Goal: Transaction & Acquisition: Purchase product/service

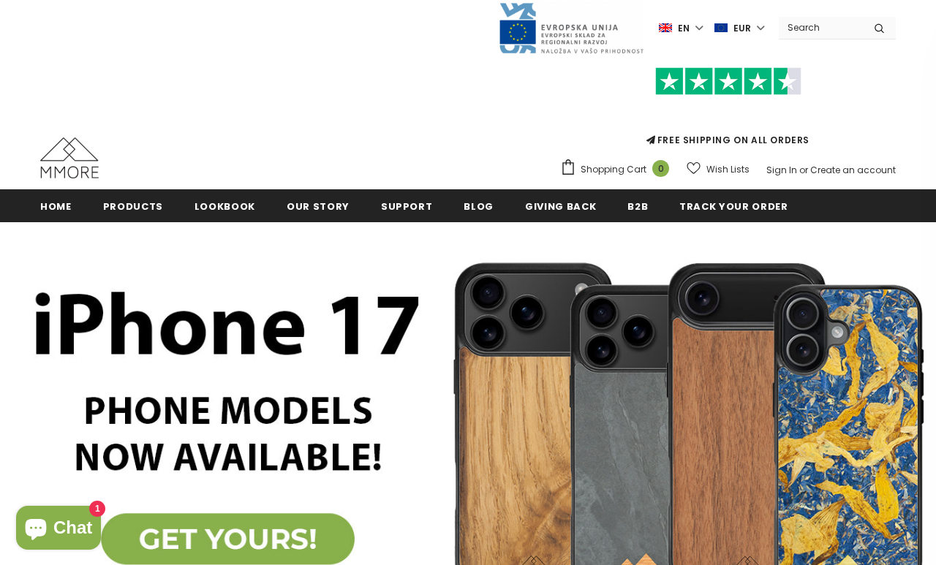
scroll to position [12, 0]
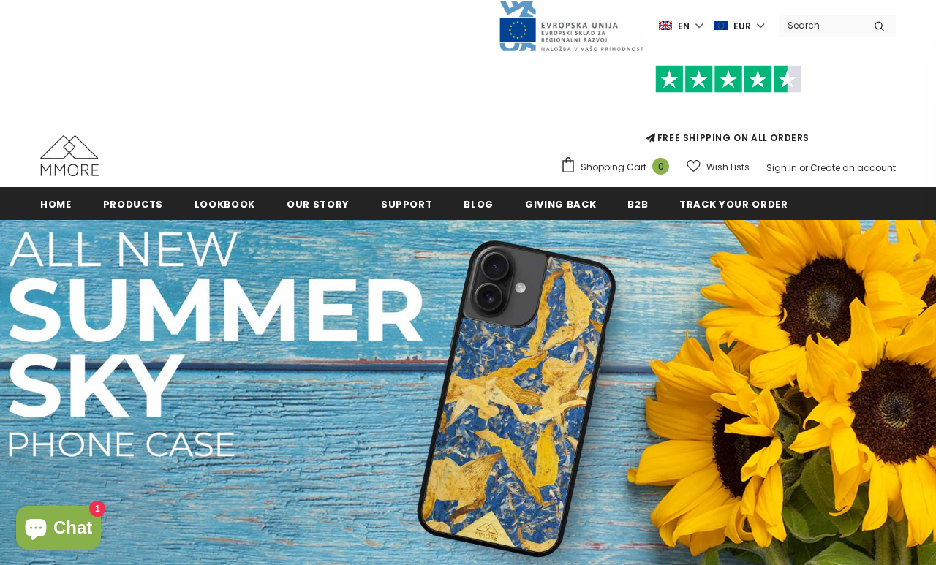
click at [130, 207] on span "Products" at bounding box center [133, 204] width 60 height 14
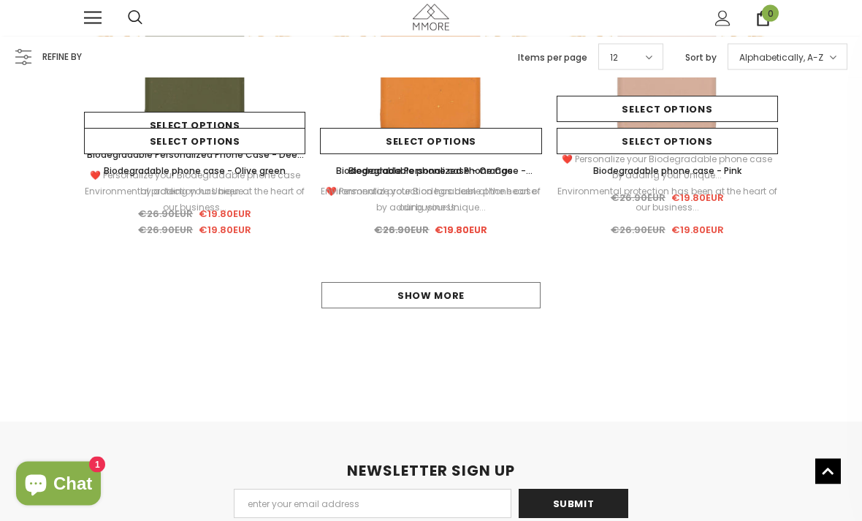
scroll to position [1311, 0]
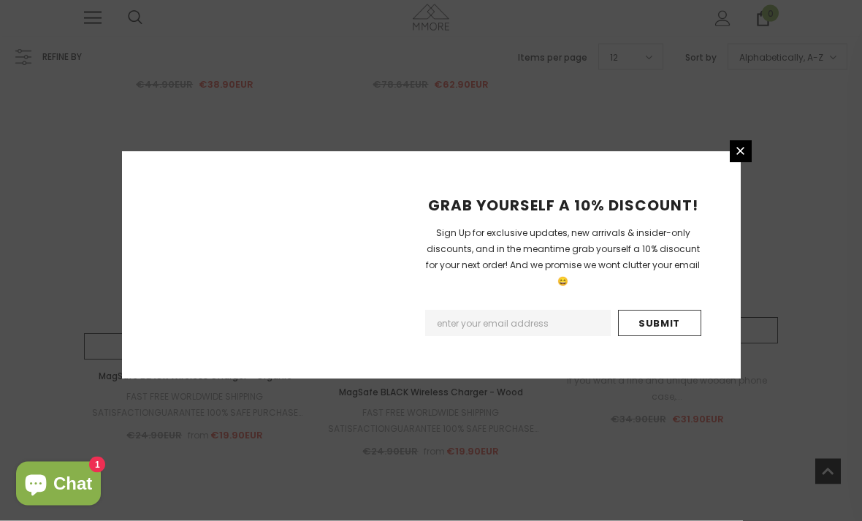
scroll to position [5643, 0]
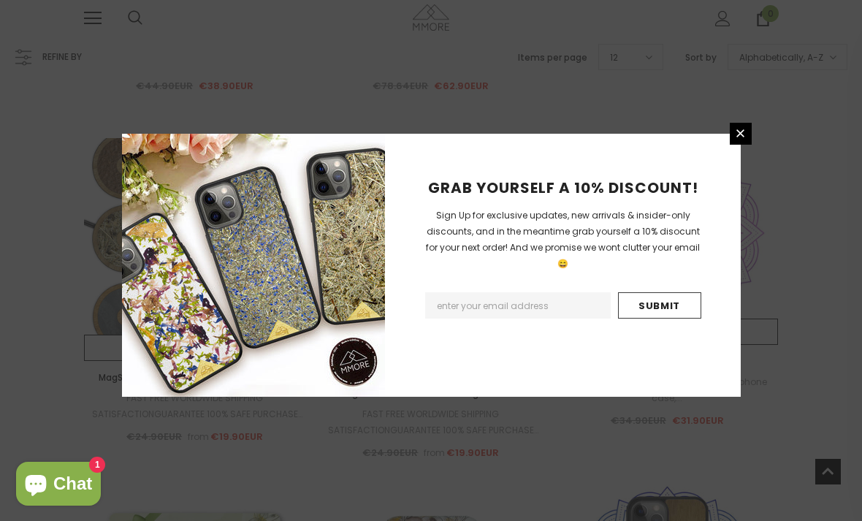
click at [83, 270] on div "GRAB YOURSELF A 10% DISCOUNT! Sign Up for exclusive updates, new arrivals & ins…" at bounding box center [431, 260] width 862 height 521
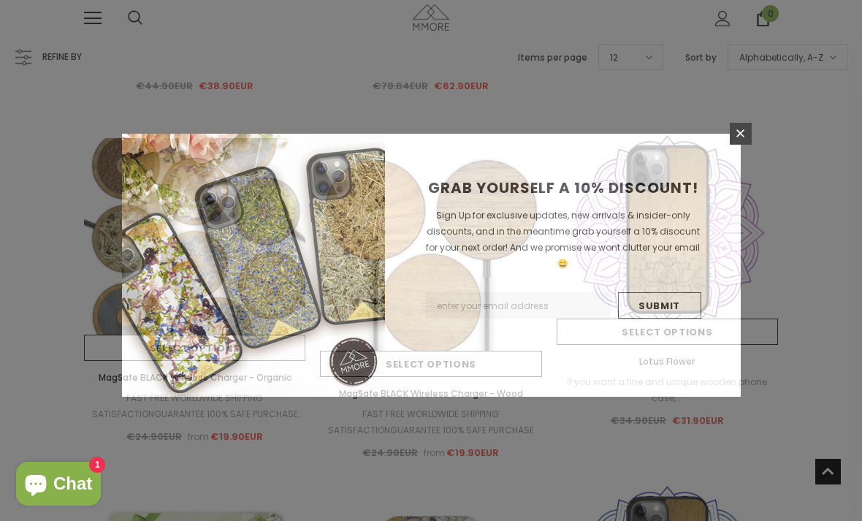
click at [75, 294] on div "GRAB YOURSELF A 10% DISCOUNT! Sign Up for exclusive updates, new arrivals & ins…" at bounding box center [431, 260] width 862 height 521
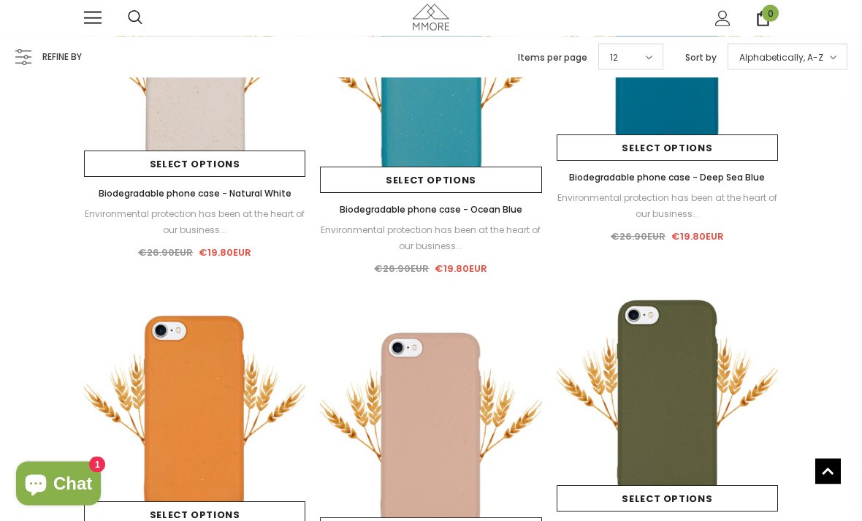
scroll to position [2327, 0]
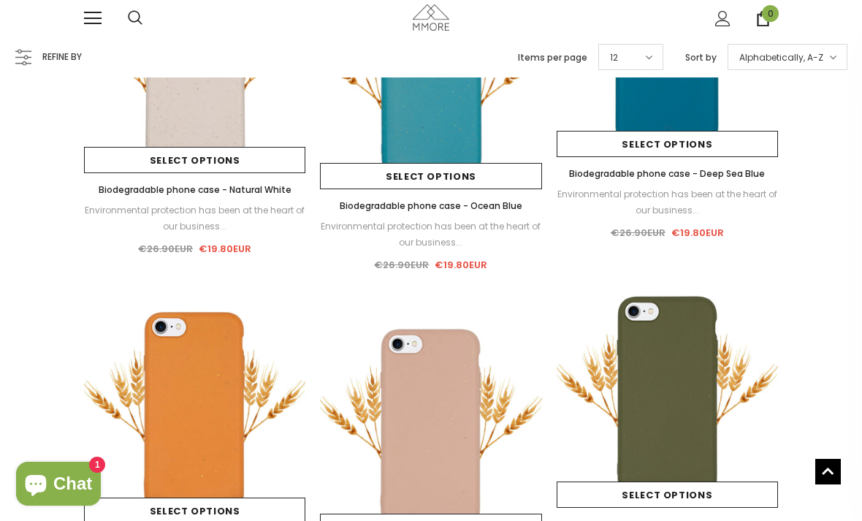
click at [672, 379] on img at bounding box center [667, 395] width 221 height 221
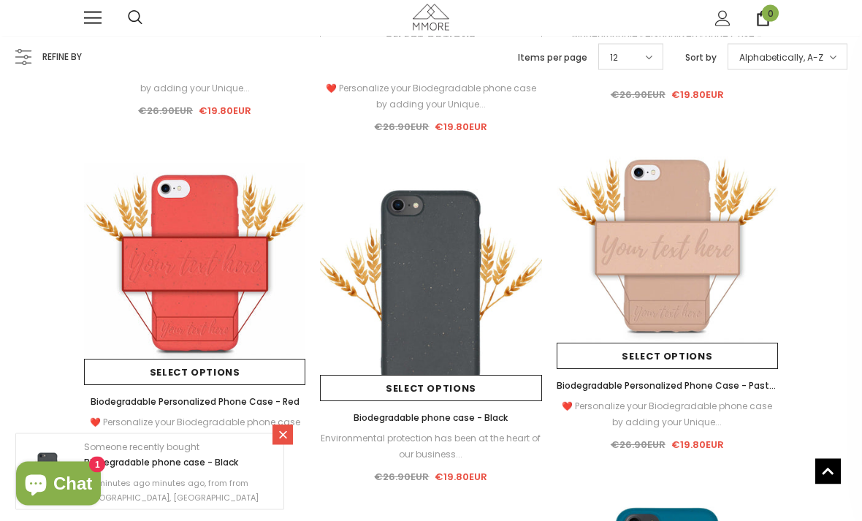
scroll to position [1765, 0]
click at [407, 304] on img at bounding box center [430, 289] width 221 height 221
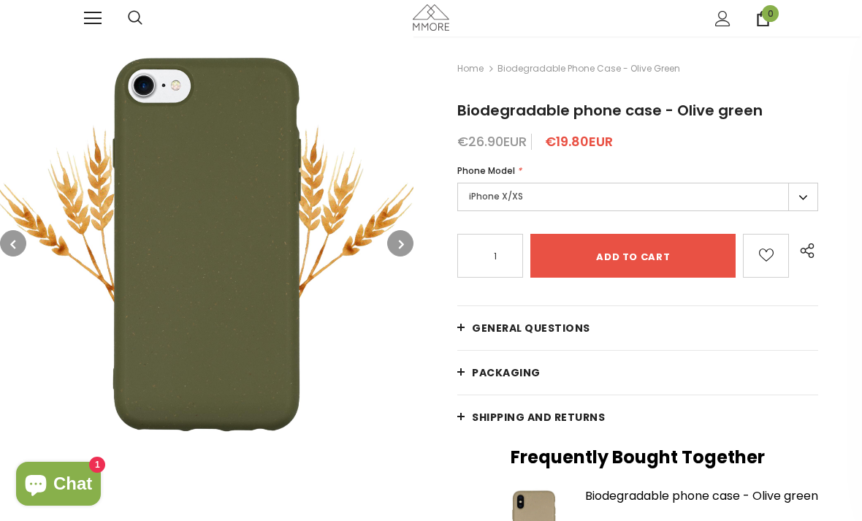
click at [704, 194] on label "iPhone X/XS" at bounding box center [638, 197] width 361 height 29
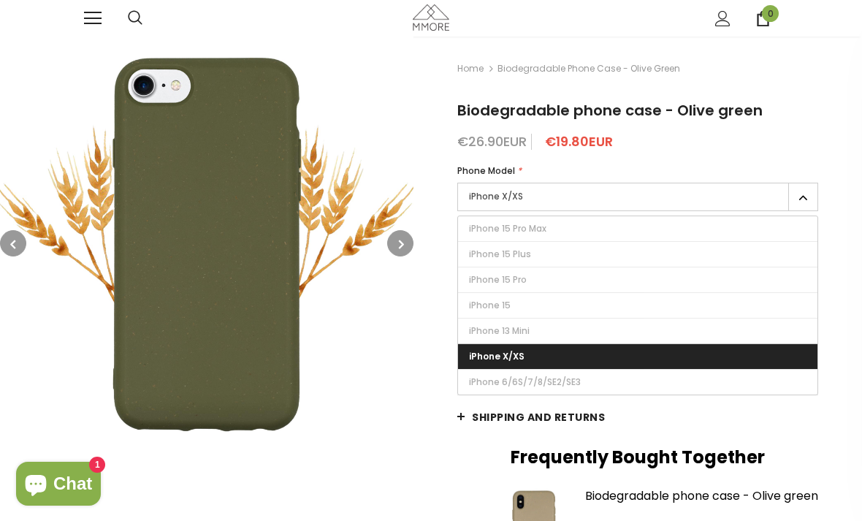
click at [651, 274] on label "iPhone 15 Pro" at bounding box center [638, 280] width 360 height 25
click at [0, 0] on input "iPhone 15 Pro" at bounding box center [0, 0] width 0 height 0
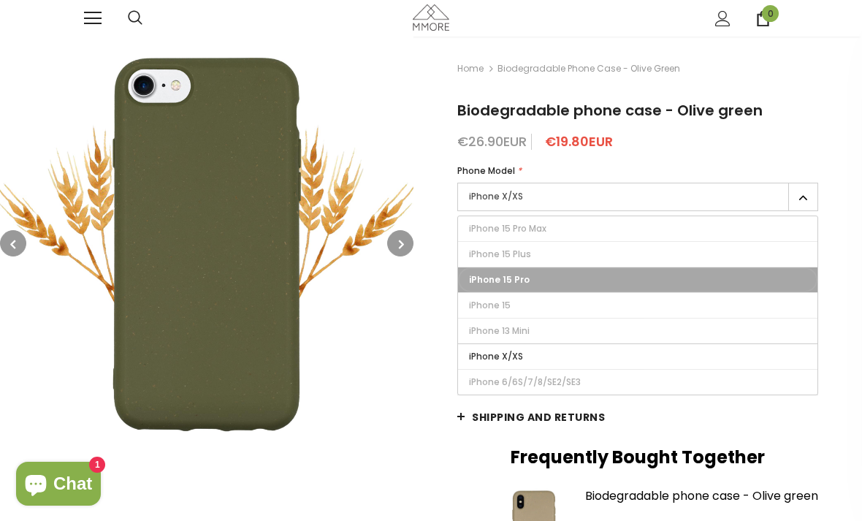
type input "Sold Out"
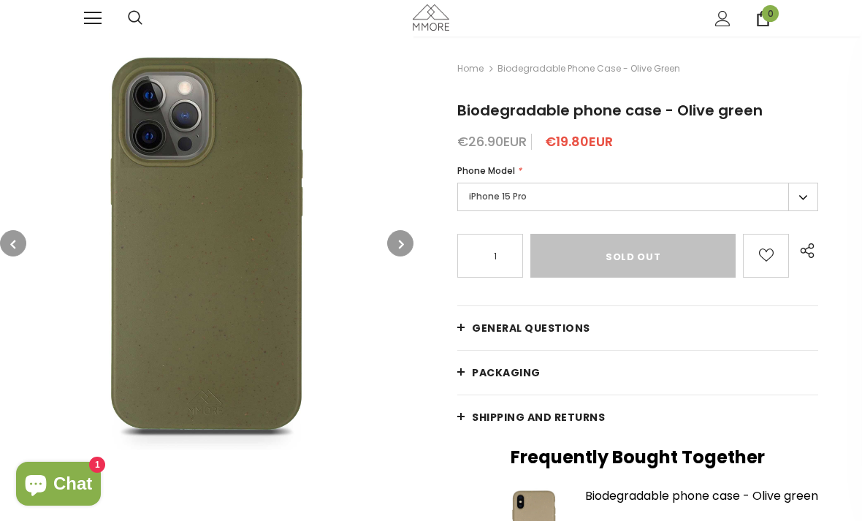
click at [660, 201] on label "iPhone 15 Pro" at bounding box center [638, 197] width 361 height 29
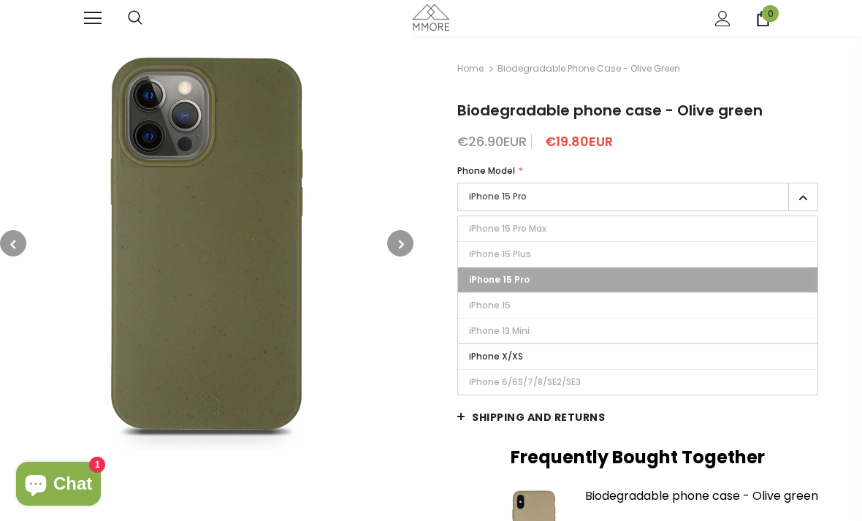
click at [641, 303] on label "iPhone 15" at bounding box center [638, 305] width 360 height 25
click at [0, 0] on input "iPhone 15" at bounding box center [0, 0] width 0 height 0
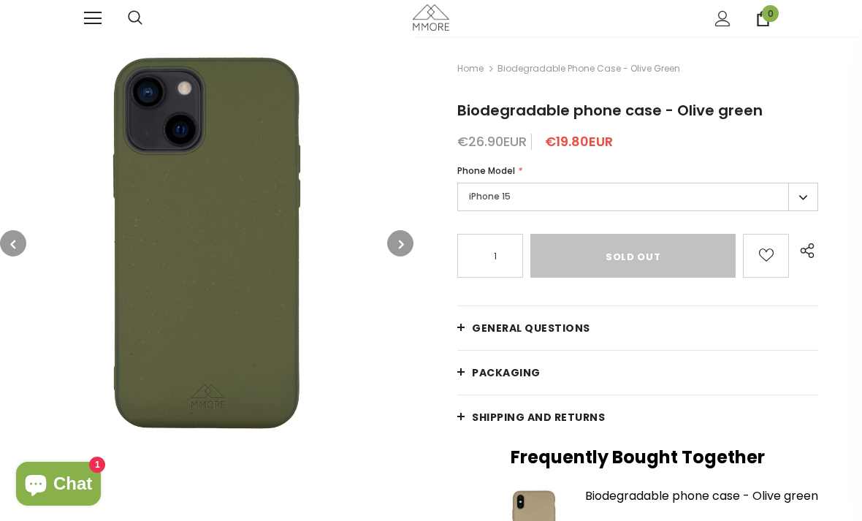
scroll to position [1, 0]
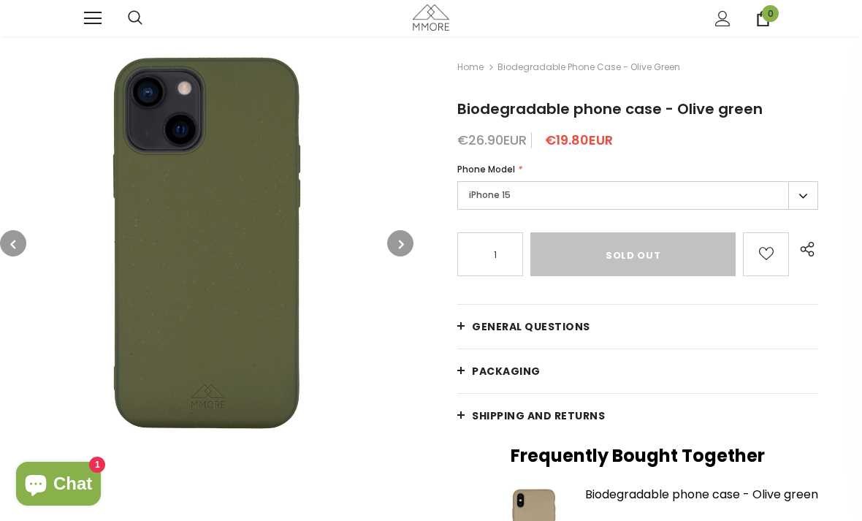
click at [101, 289] on img at bounding box center [207, 244] width 414 height 414
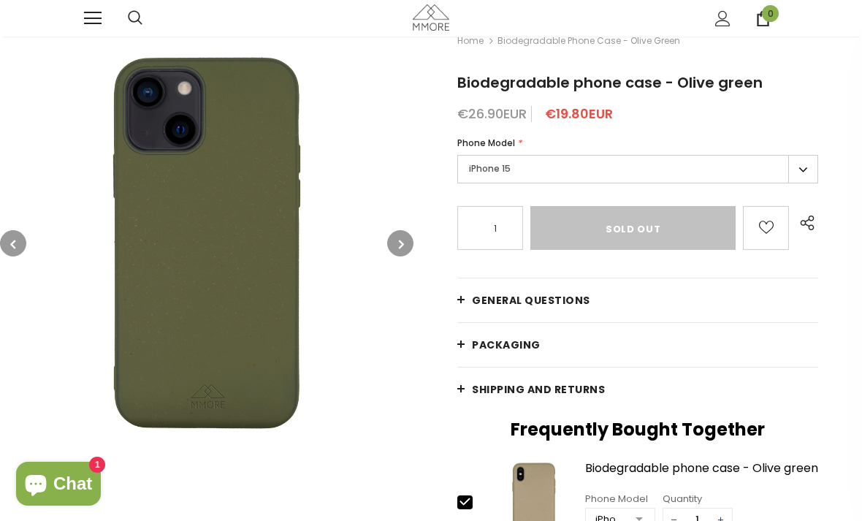
scroll to position [27, 0]
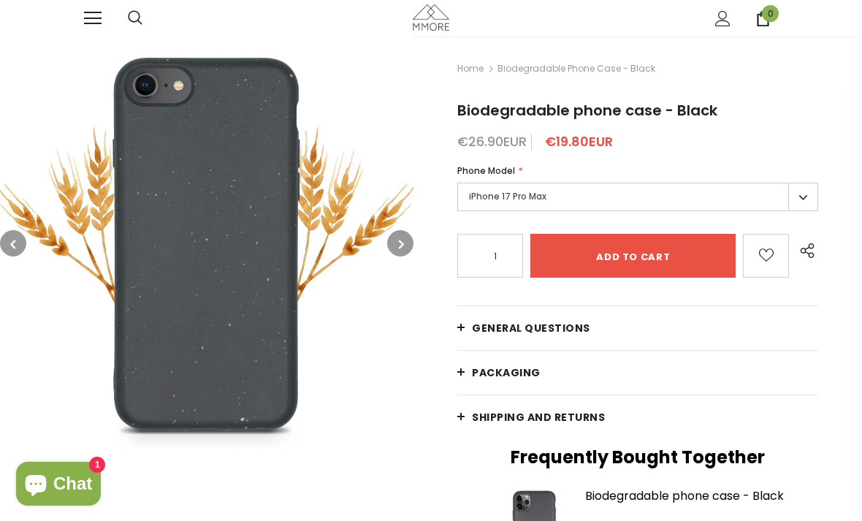
click at [678, 194] on label "iPhone 17 Pro Max" at bounding box center [638, 197] width 361 height 29
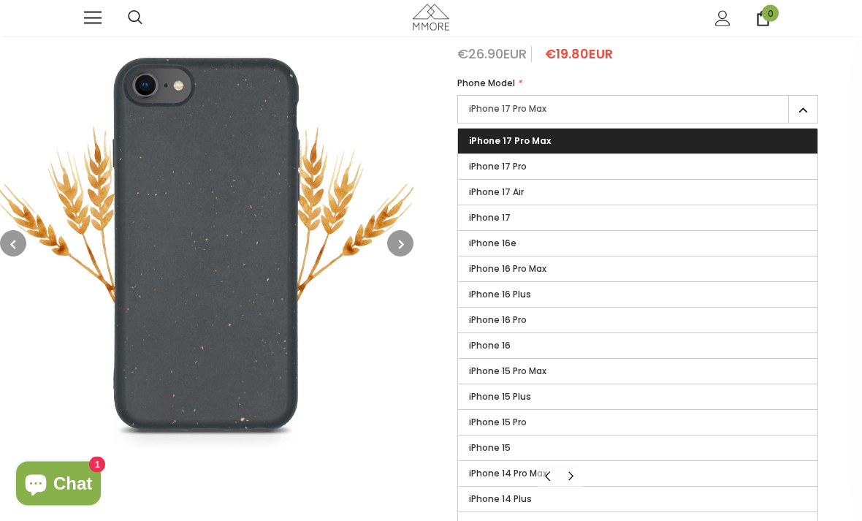
scroll to position [88, 0]
click at [485, 450] on span "iPhone 15" at bounding box center [490, 447] width 42 height 12
click at [0, 0] on input "iPhone 15" at bounding box center [0, 0] width 0 height 0
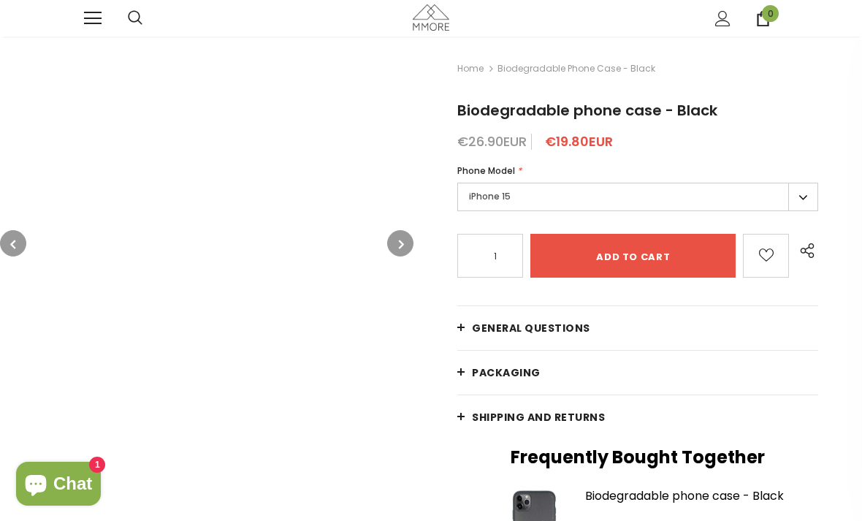
click at [669, 411] on link "Shipping and returns" at bounding box center [638, 417] width 361 height 44
